Goal: Information Seeking & Learning: Learn about a topic

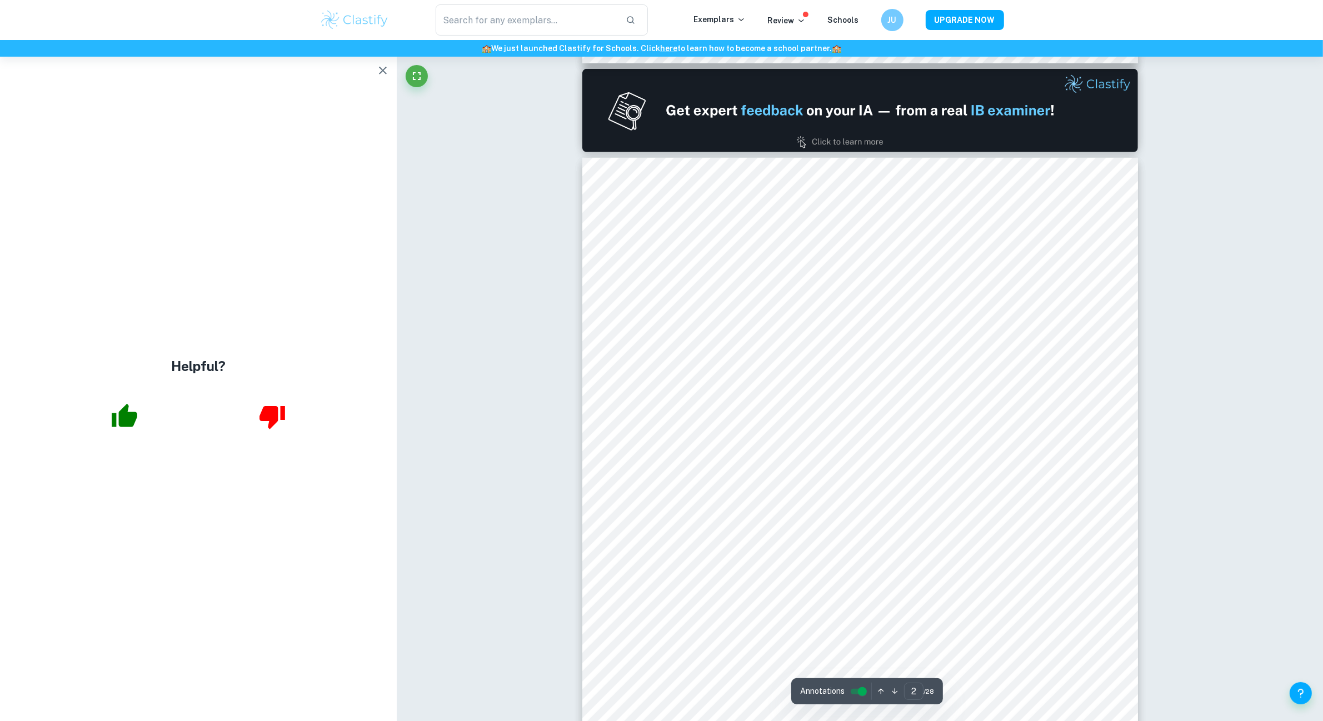
scroll to position [723, 0]
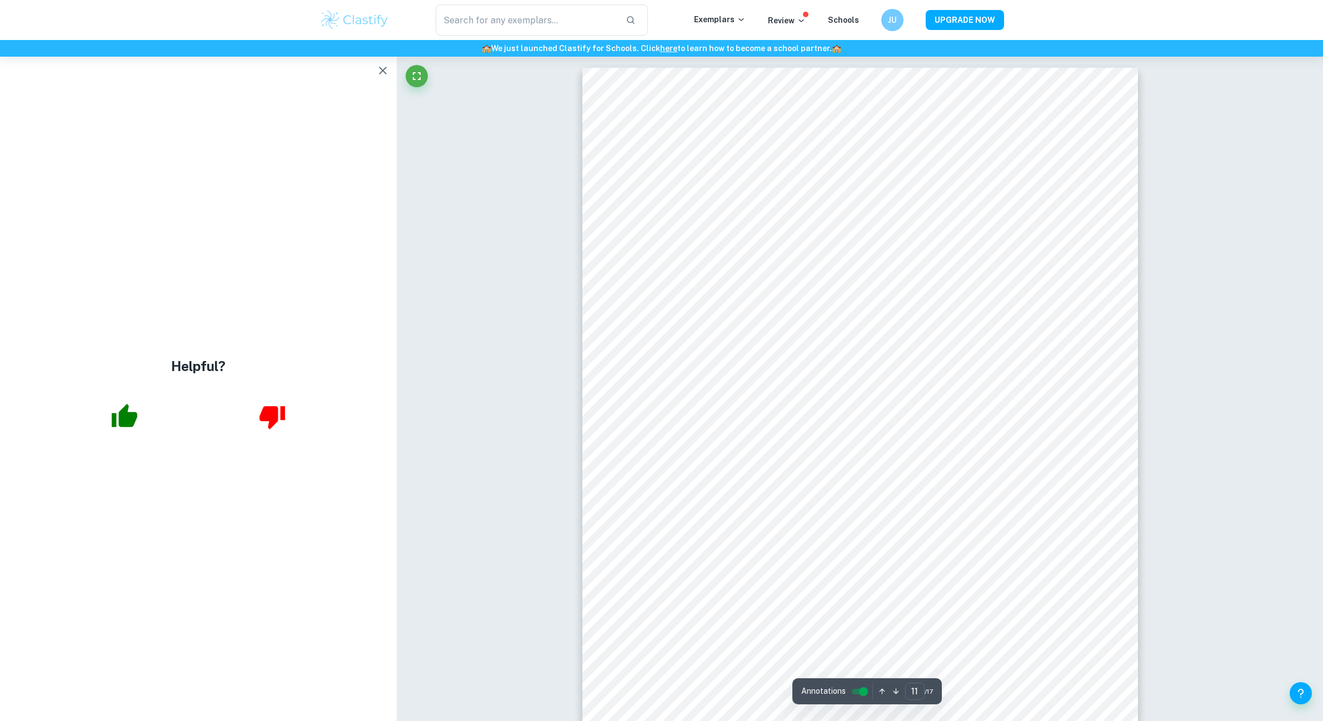
scroll to position [7471, 0]
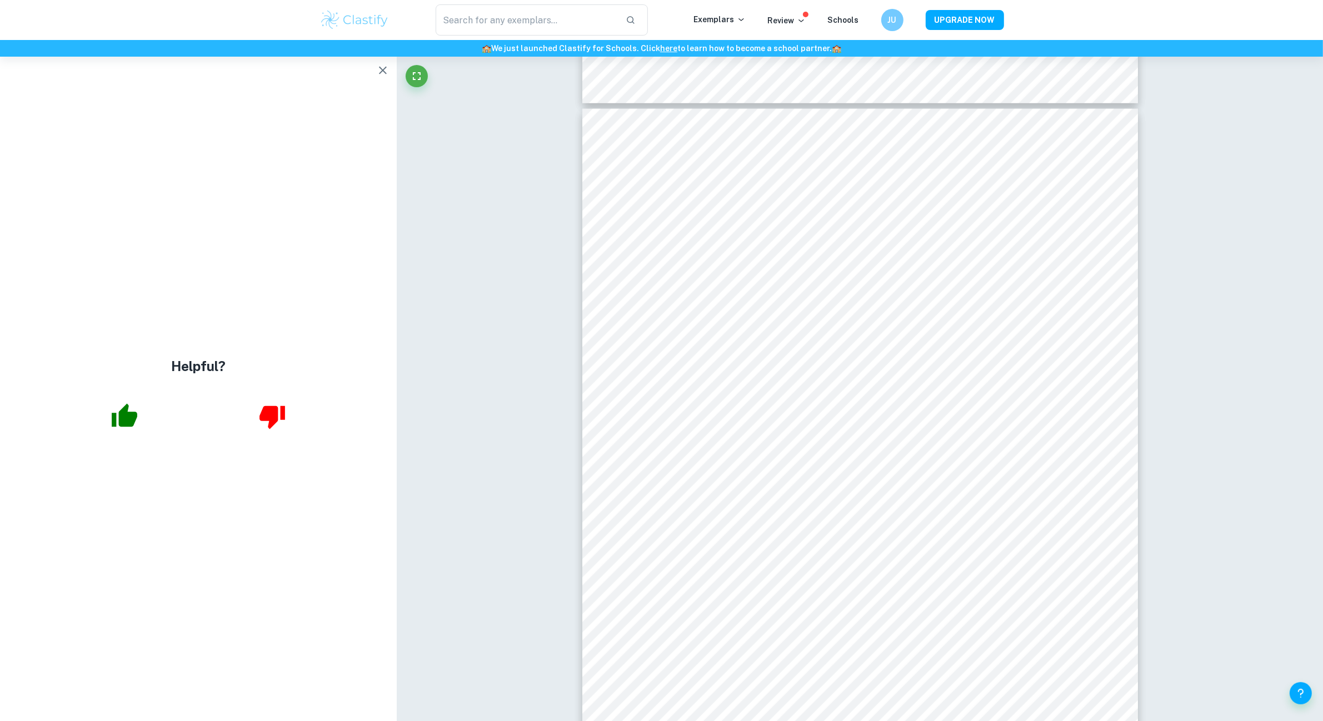
click at [385, 67] on icon "button" at bounding box center [382, 70] width 13 height 13
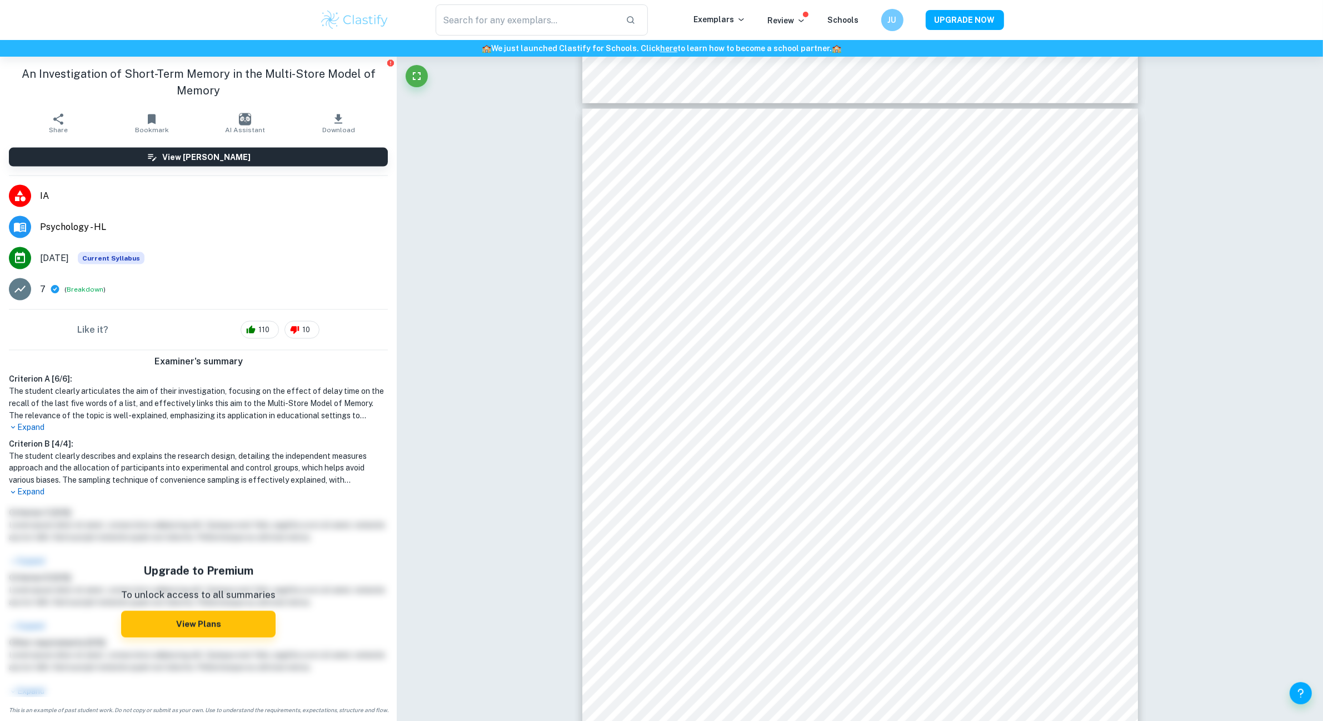
click at [90, 298] on li "7 ( Breakdown )" at bounding box center [198, 289] width 397 height 31
click at [92, 289] on button "Breakdown" at bounding box center [85, 289] width 37 height 10
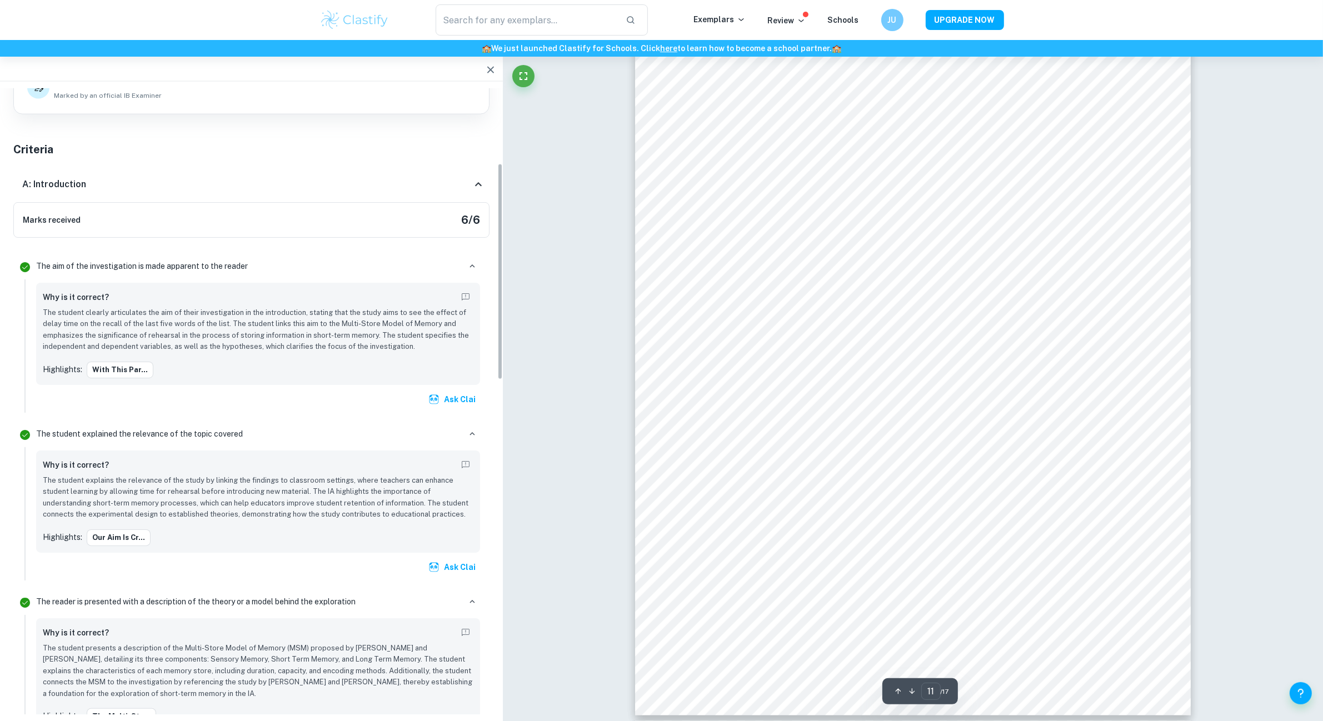
scroll to position [69, 0]
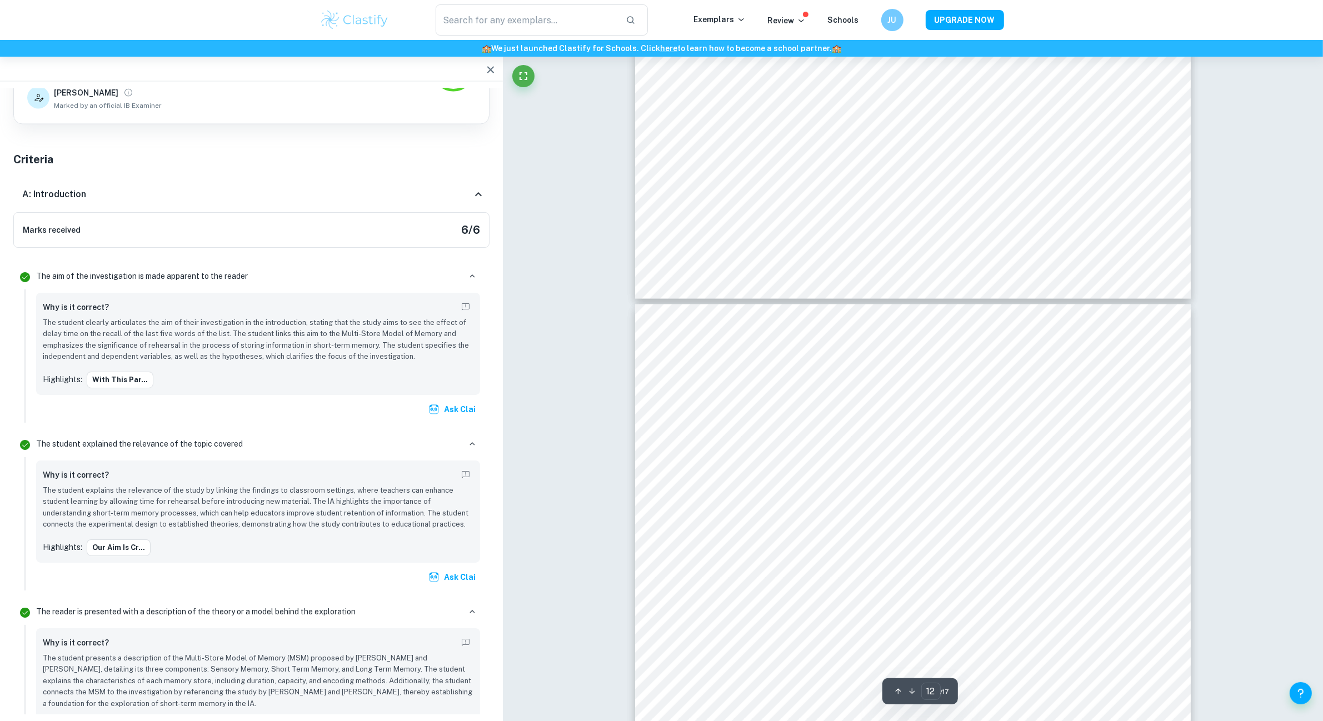
type input "11"
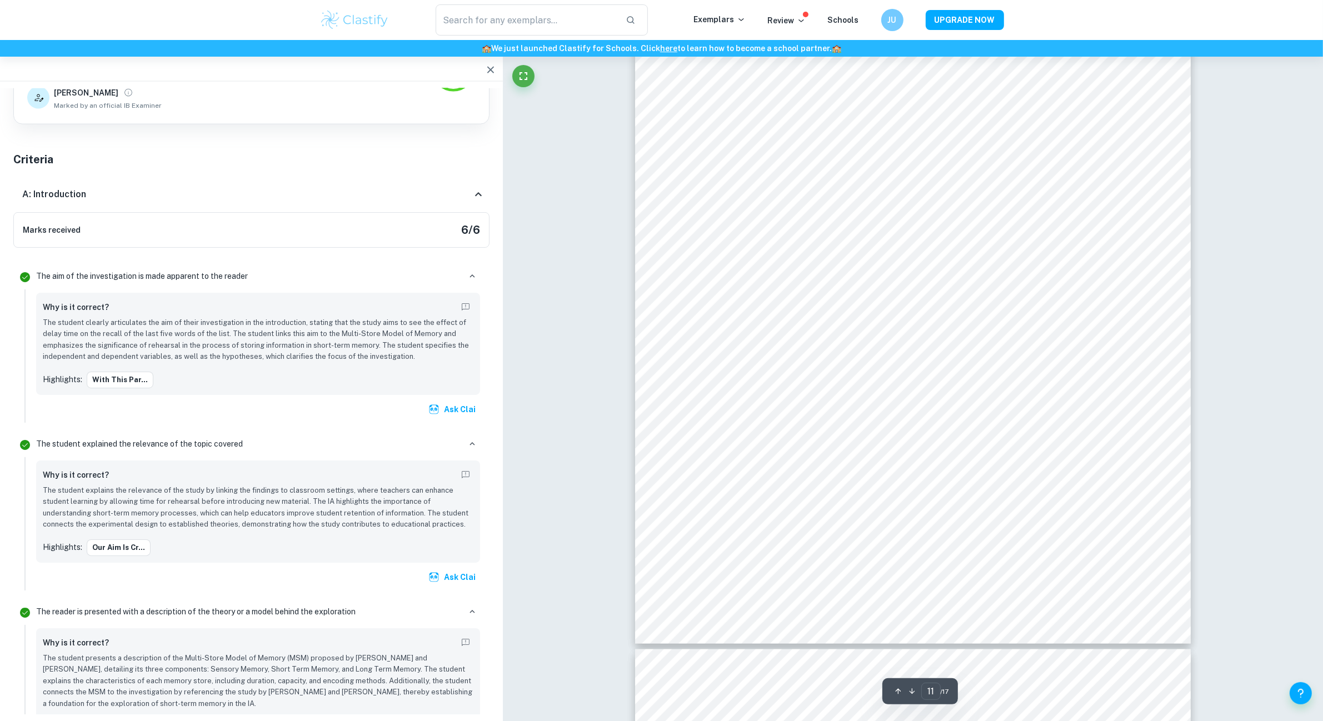
scroll to position [7386, 0]
click at [485, 71] on icon "button" at bounding box center [490, 69] width 13 height 13
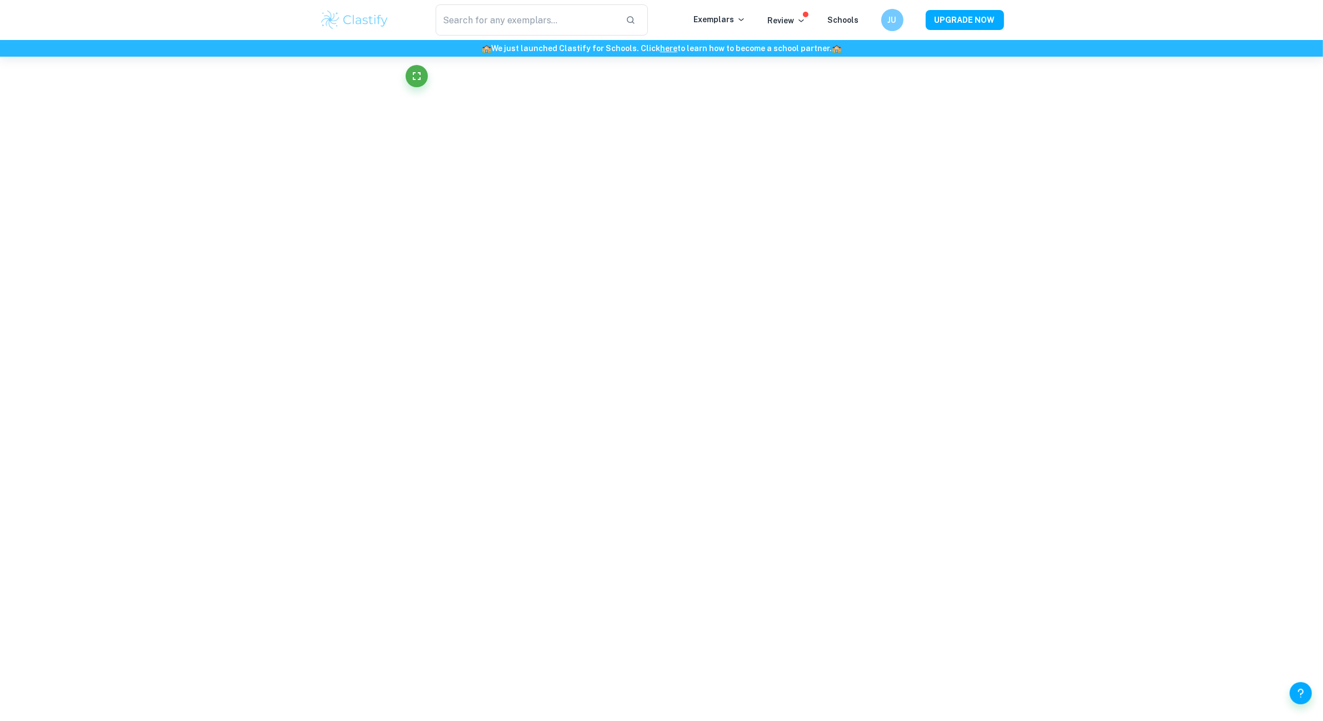
scroll to position [7261, 0]
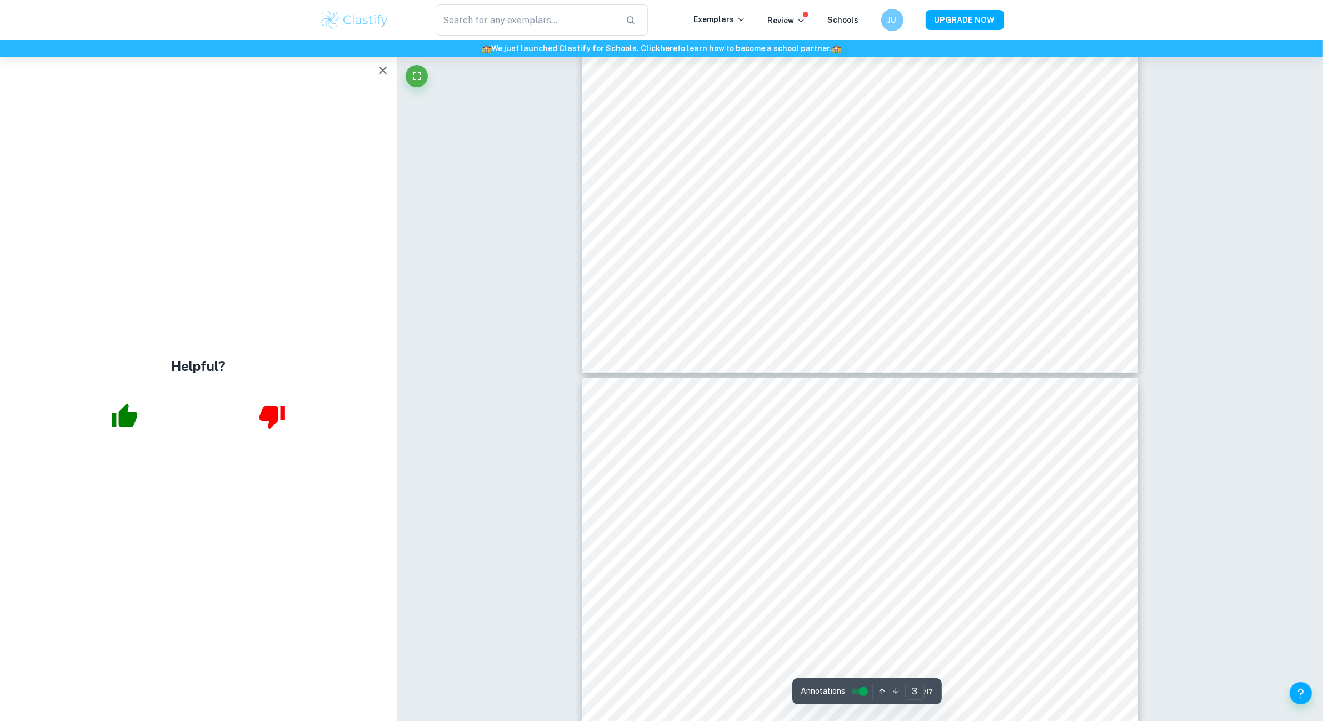
type input "2"
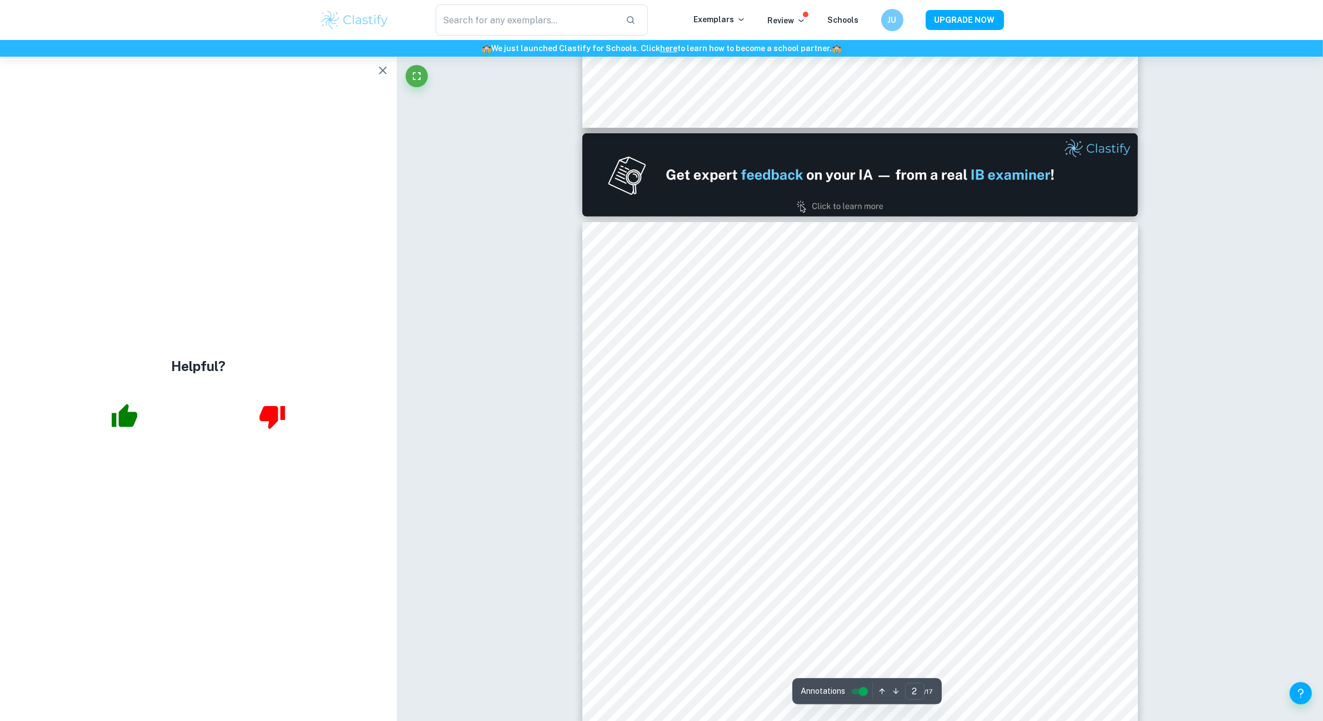
scroll to position [728, 0]
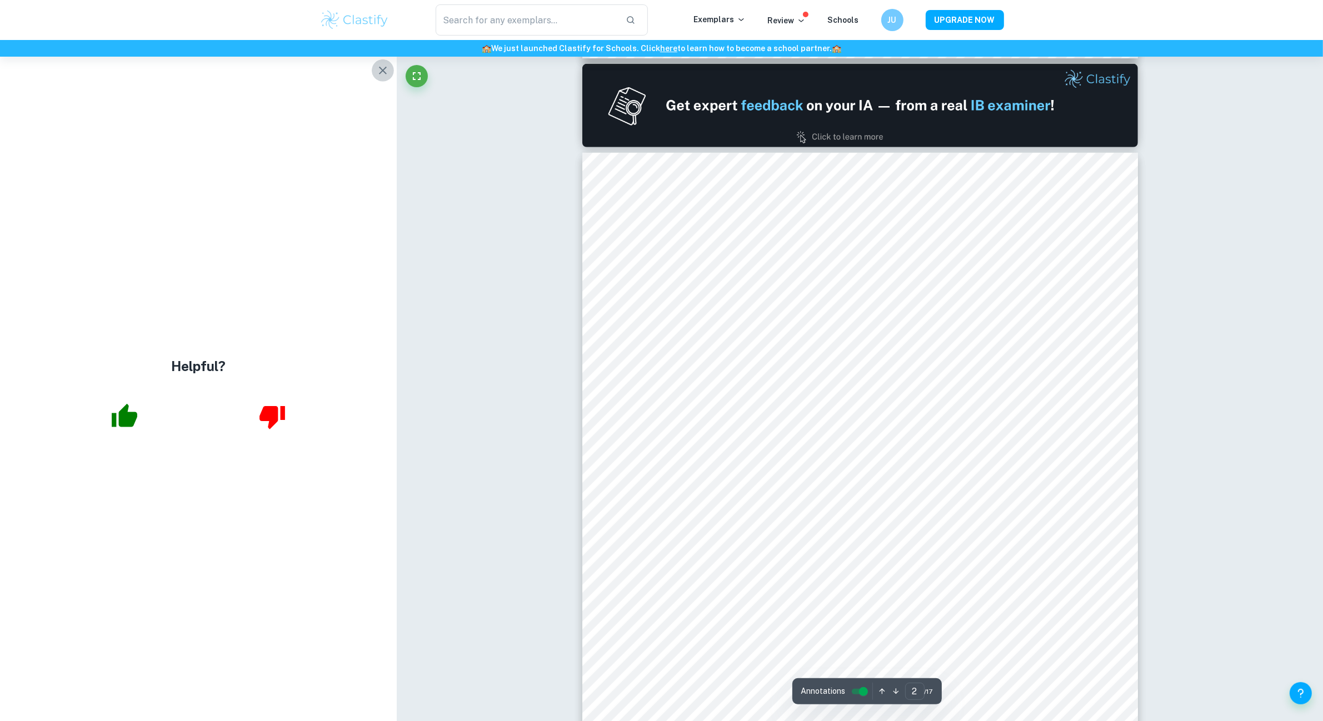
click at [382, 76] on icon "button" at bounding box center [382, 70] width 13 height 13
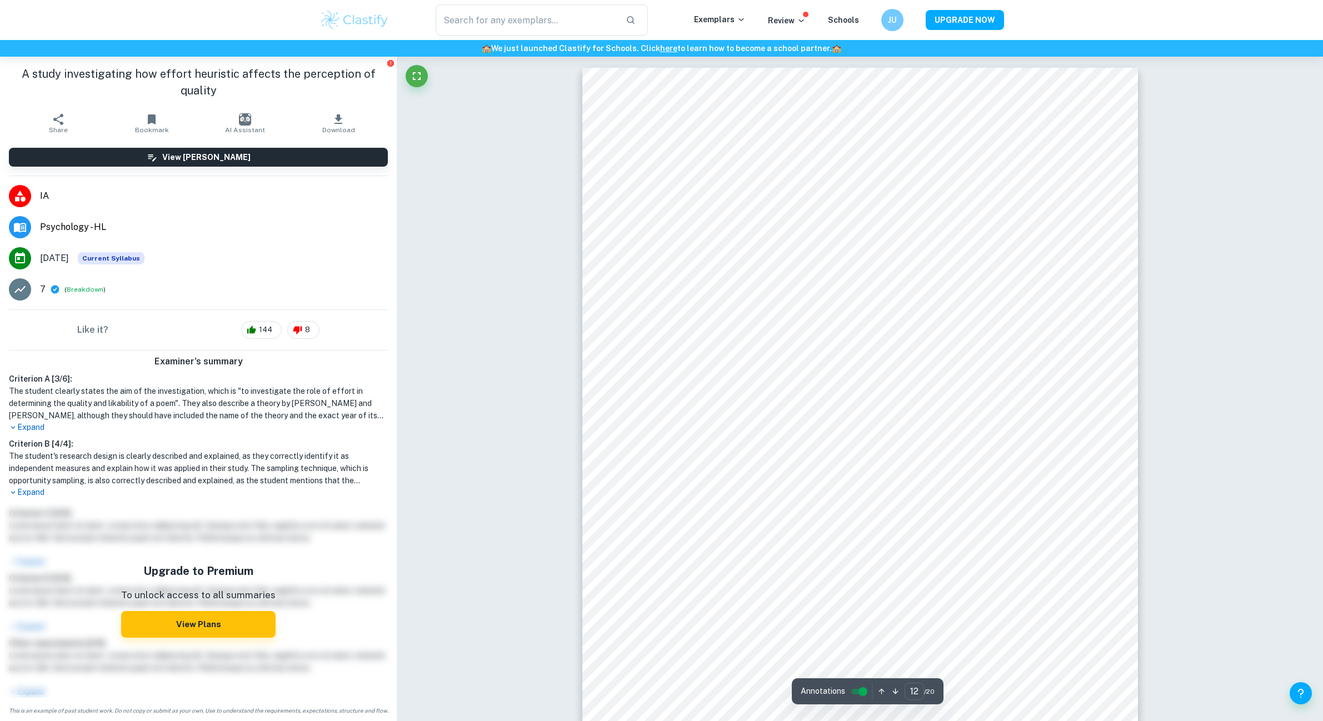
scroll to position [7972, 0]
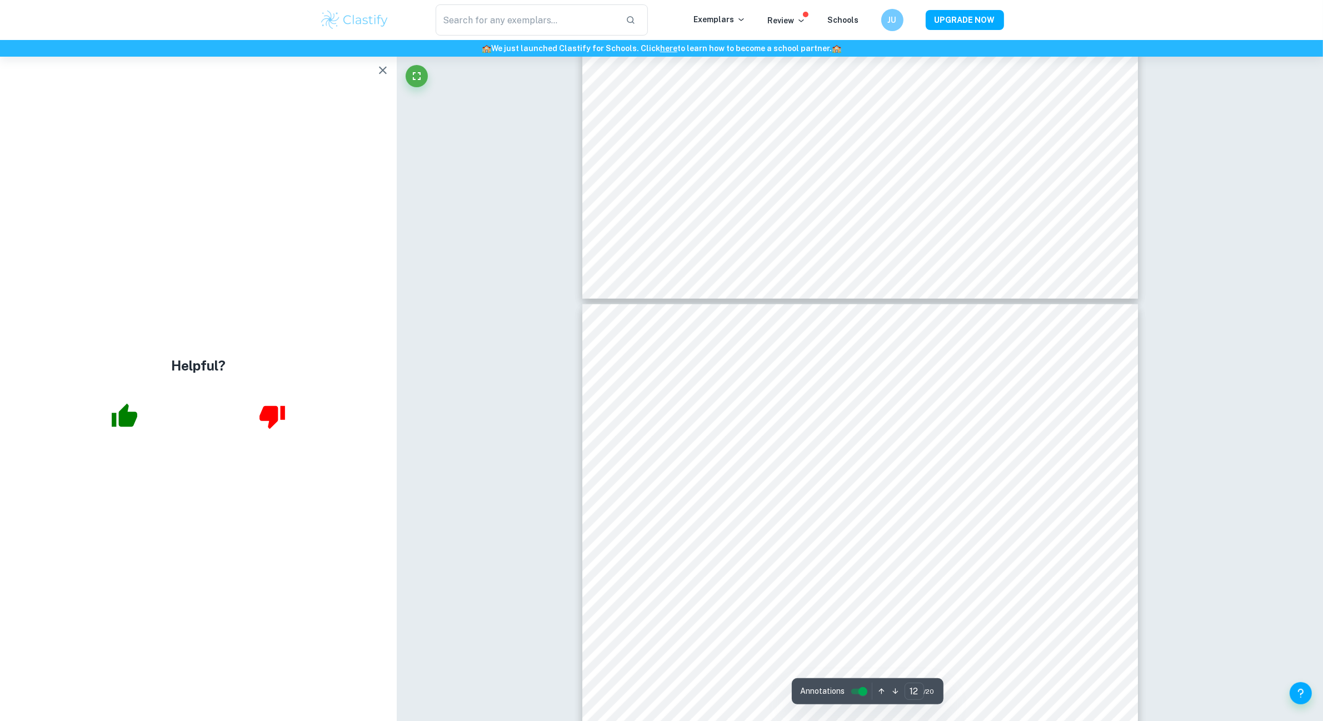
scroll to position [7727, 0]
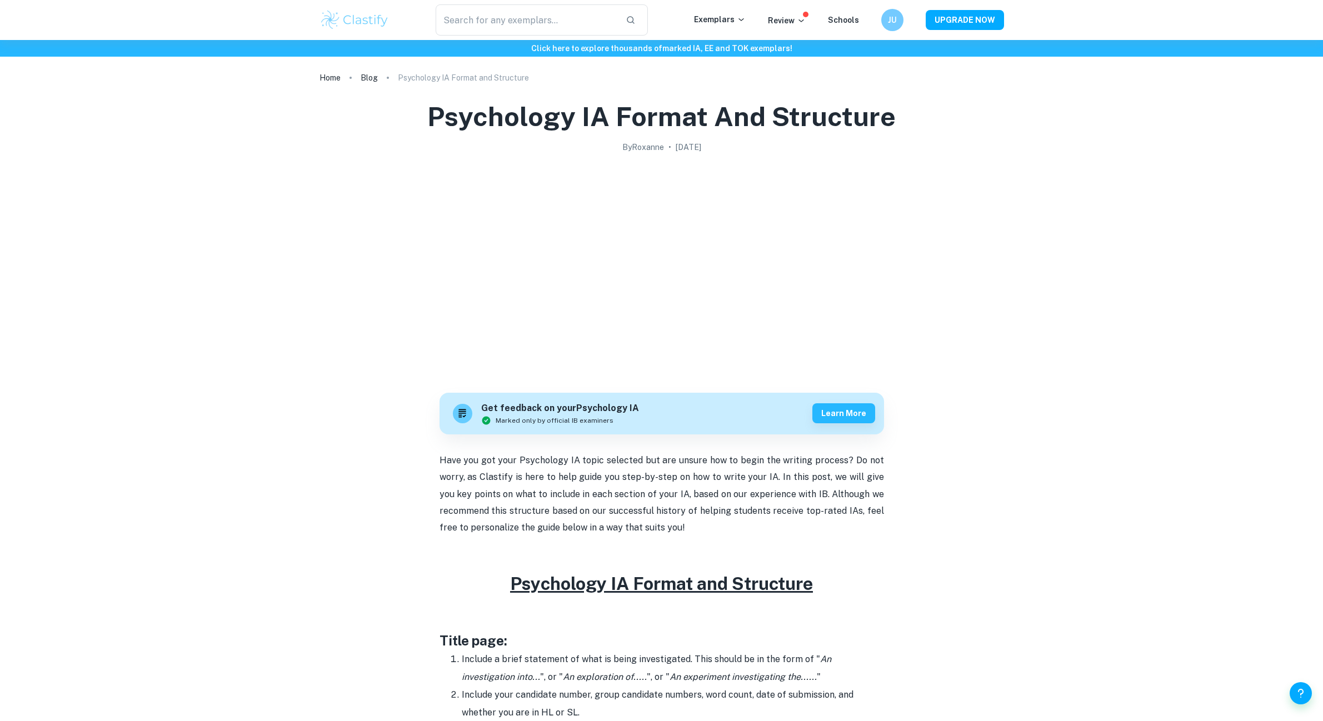
scroll to position [1435, 0]
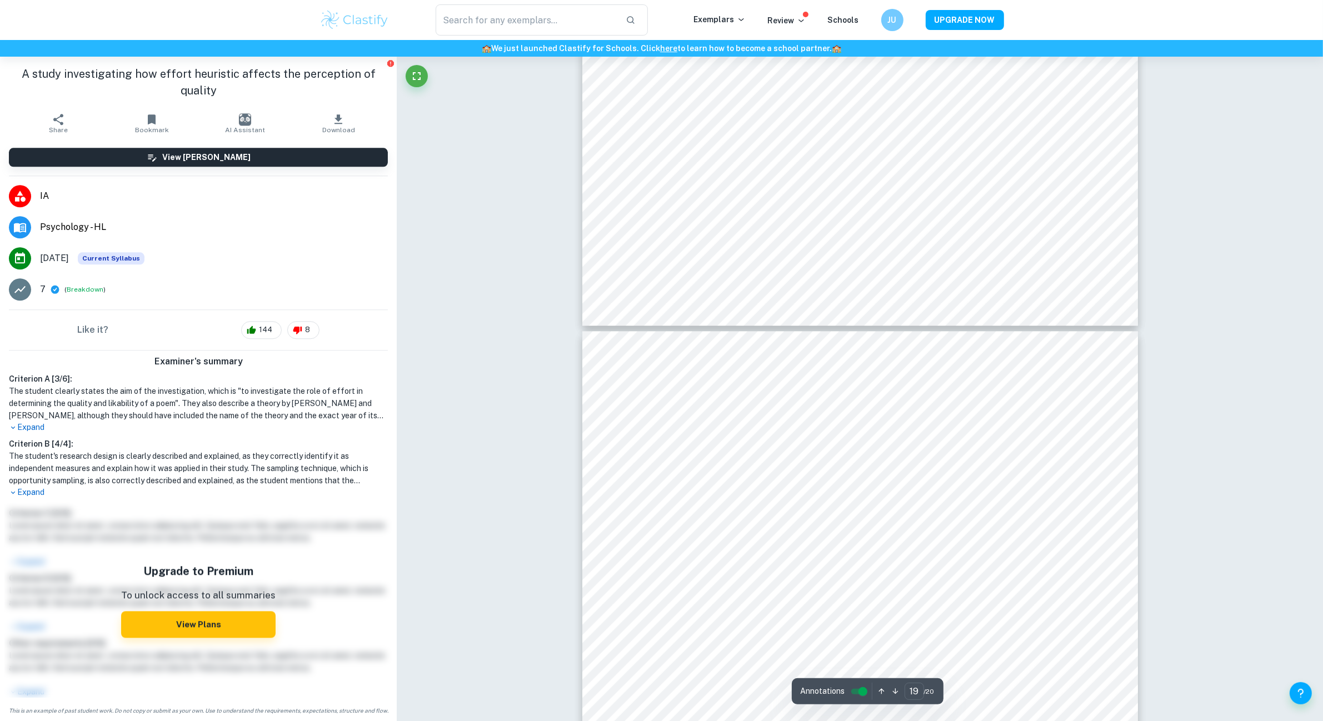
type input "20"
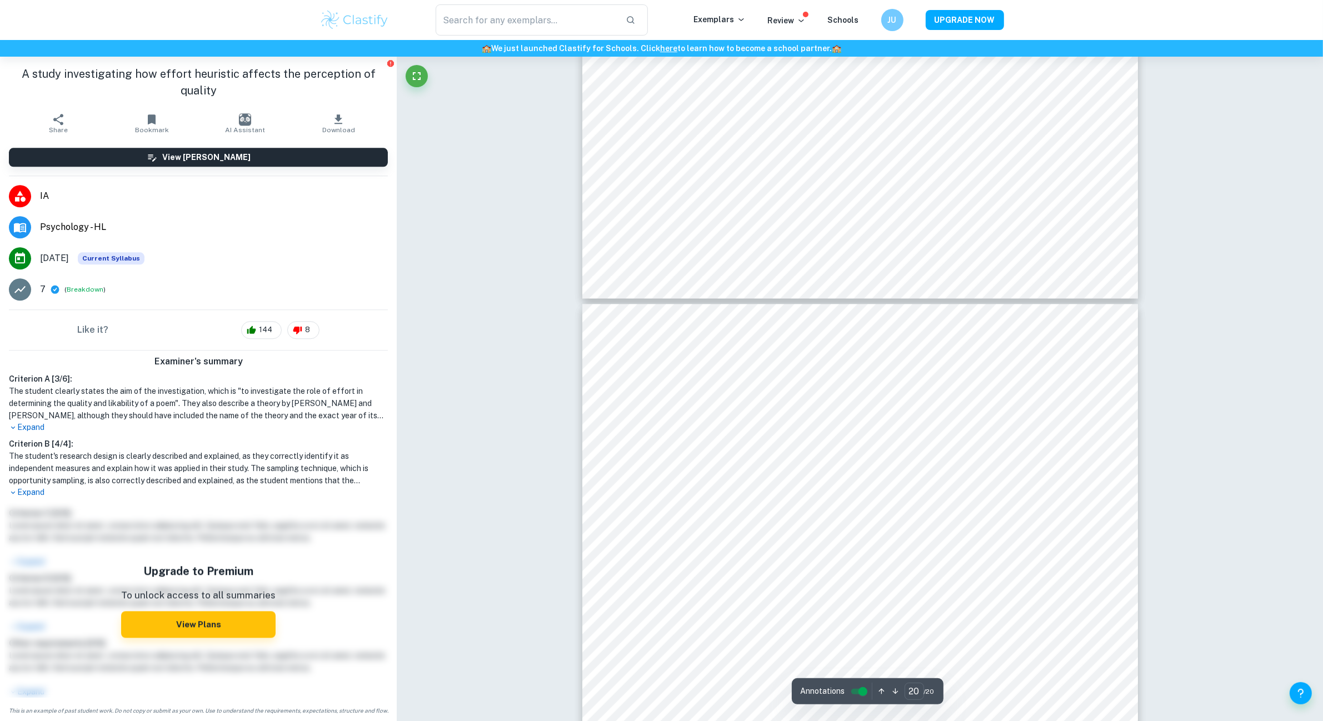
scroll to position [14006, 0]
